Goal: Navigation & Orientation: Find specific page/section

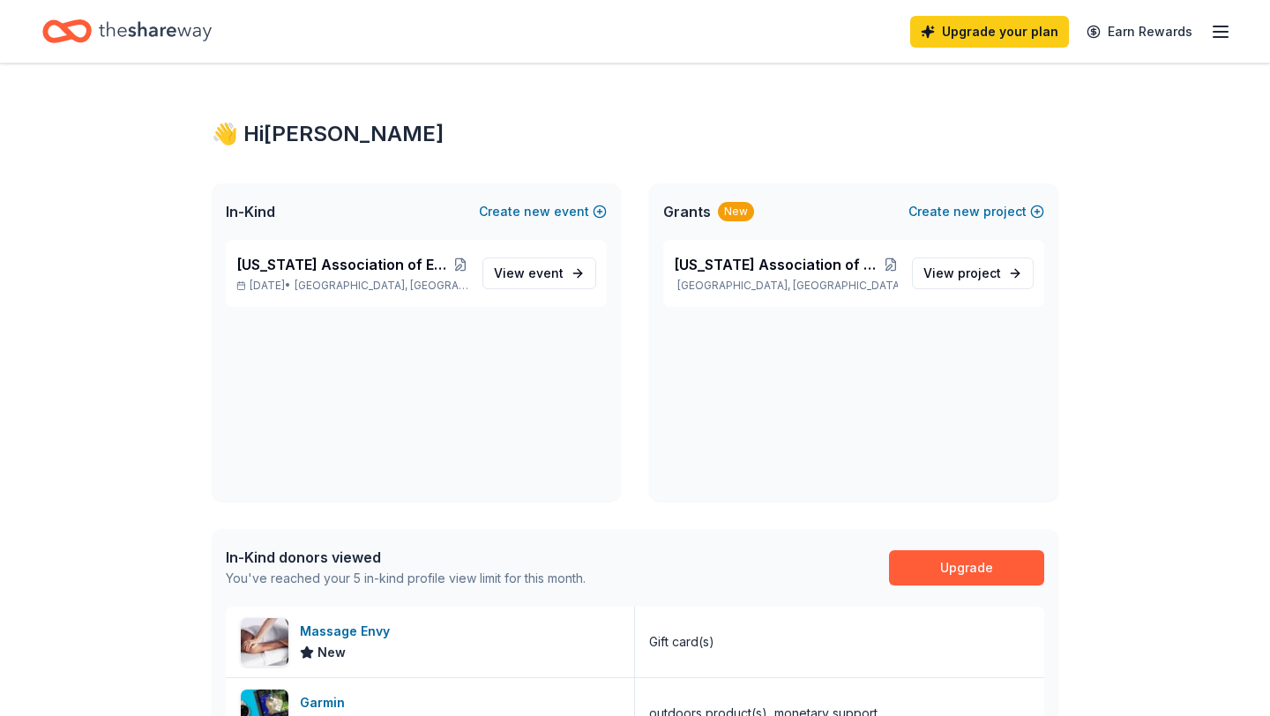
click at [1230, 36] on icon "button" at bounding box center [1220, 31] width 21 height 21
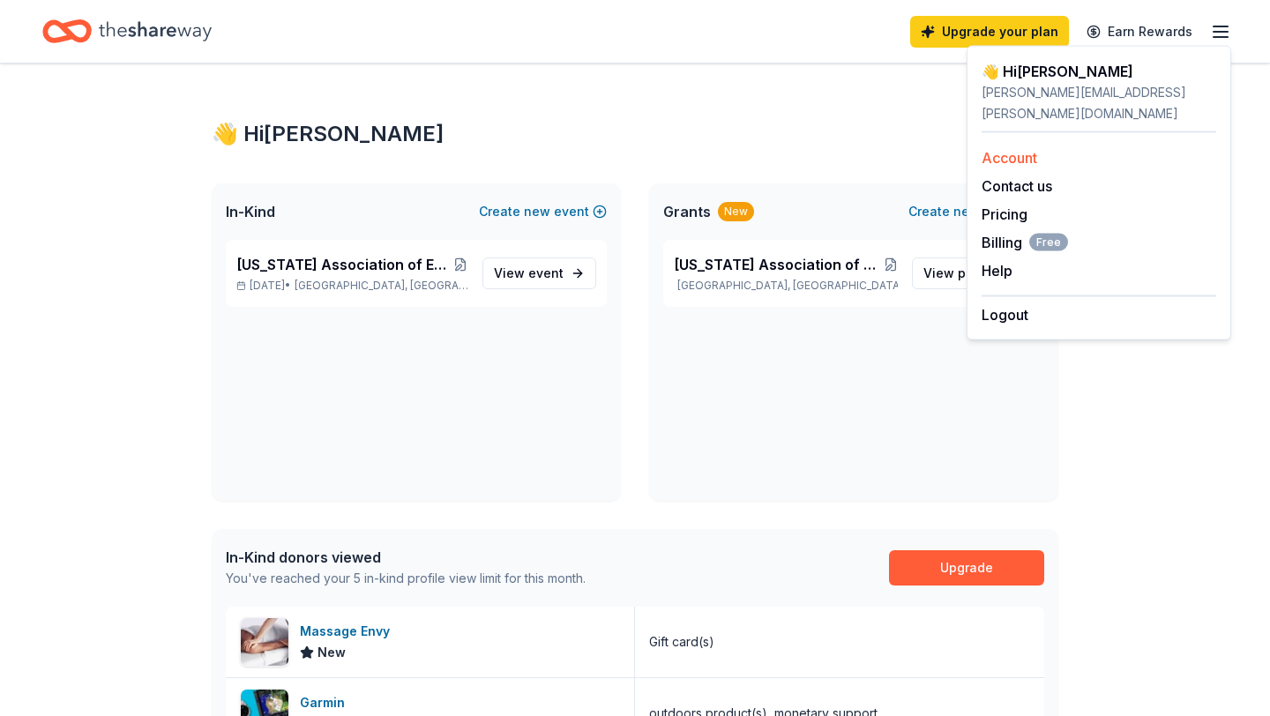
click at [1027, 149] on link "Account" at bounding box center [1009, 158] width 56 height 18
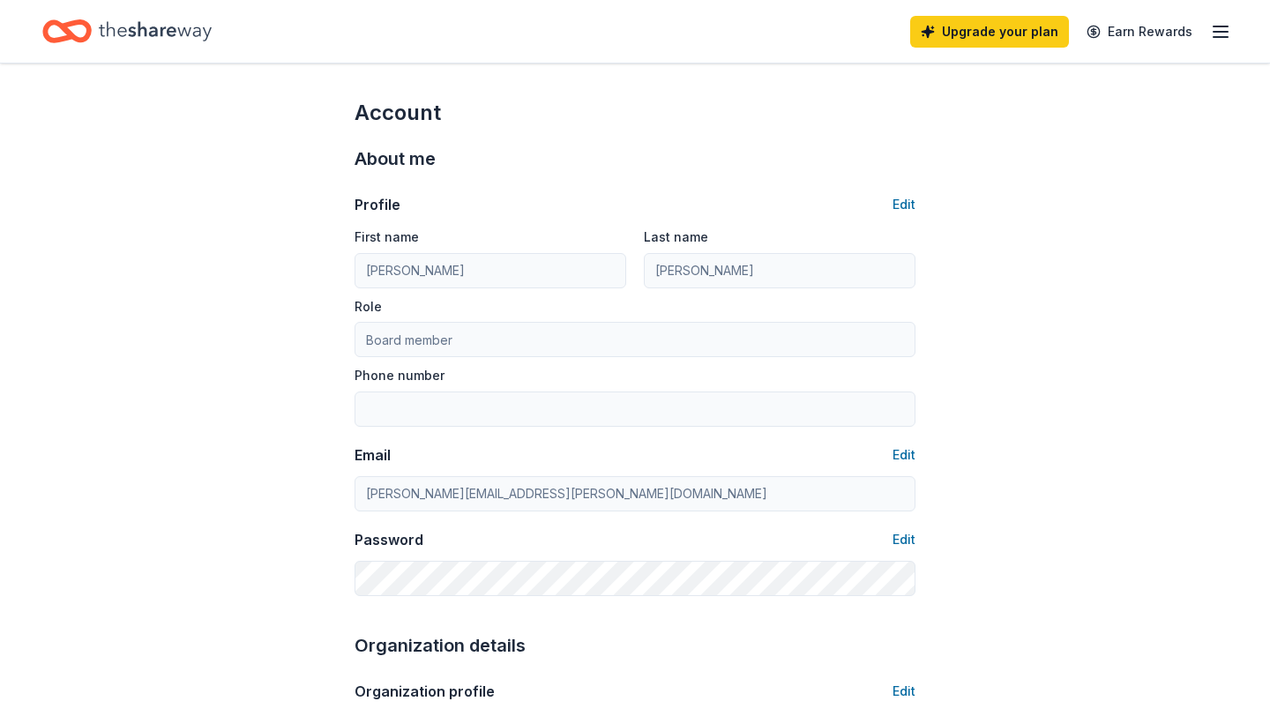
click at [168, 36] on icon "Home" at bounding box center [155, 31] width 113 height 36
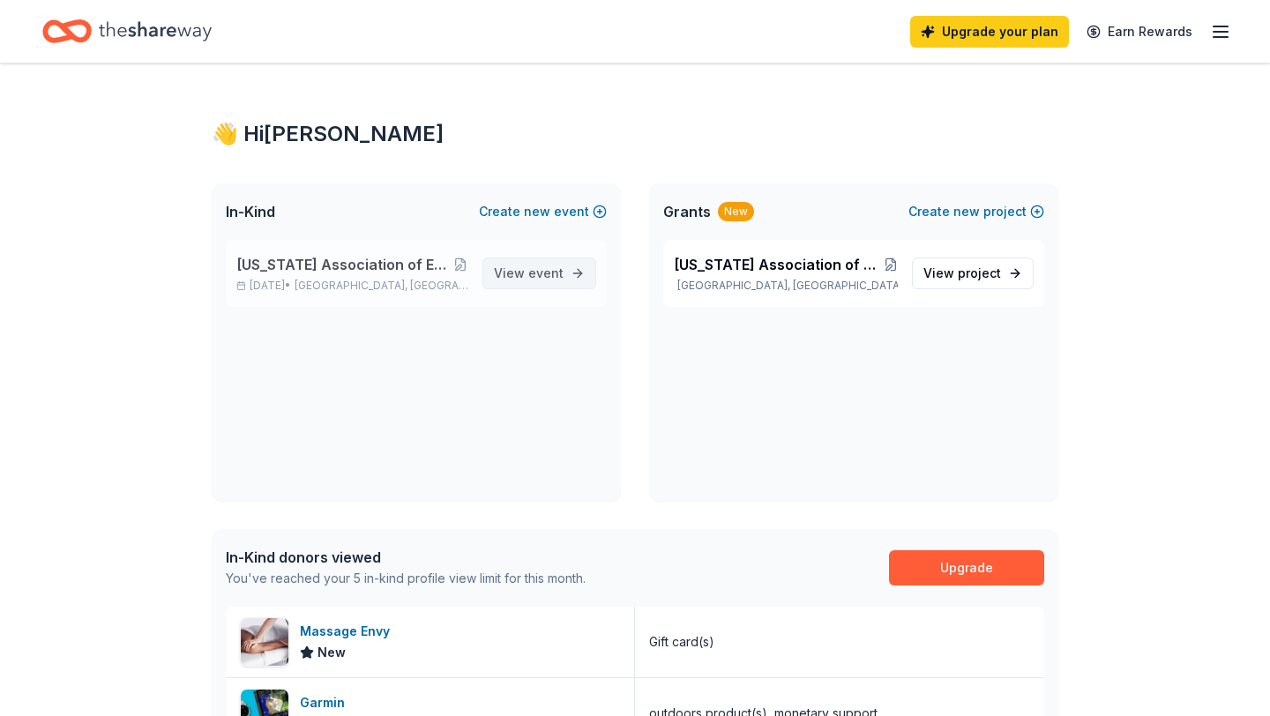
click at [549, 275] on span "event" at bounding box center [545, 272] width 35 height 15
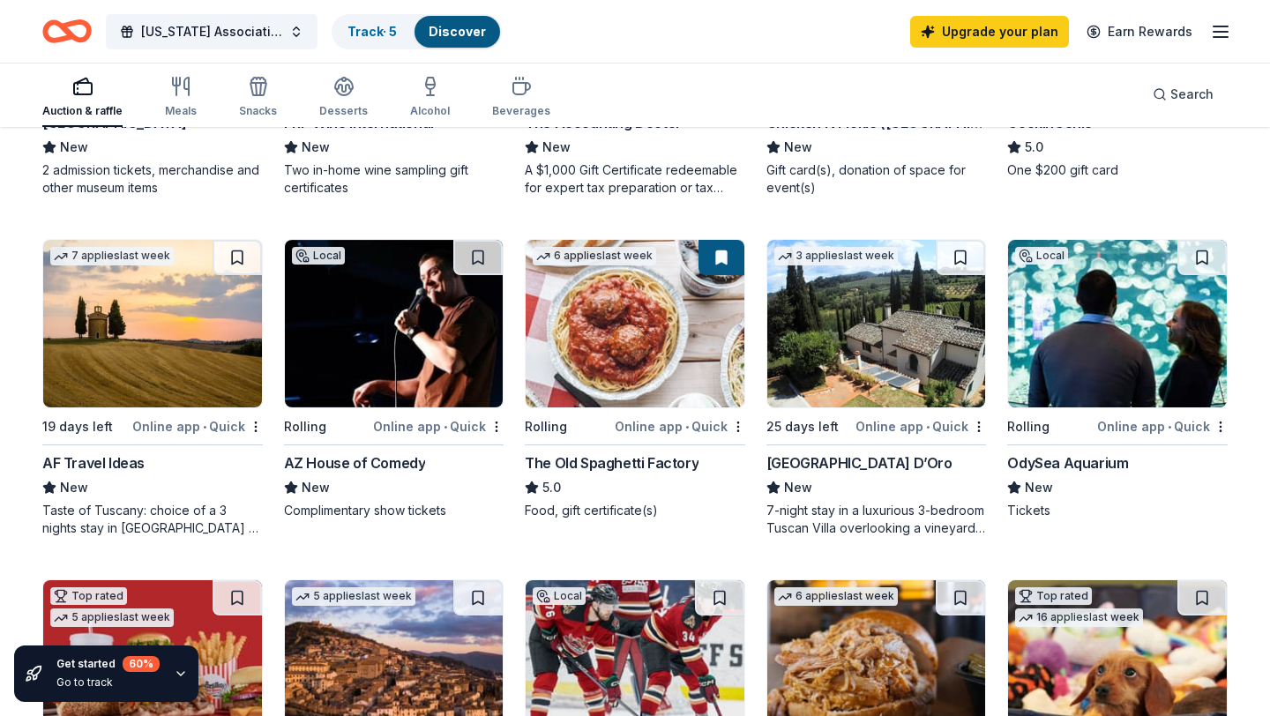
scroll to position [428, 0]
